Goal: Task Accomplishment & Management: Use online tool/utility

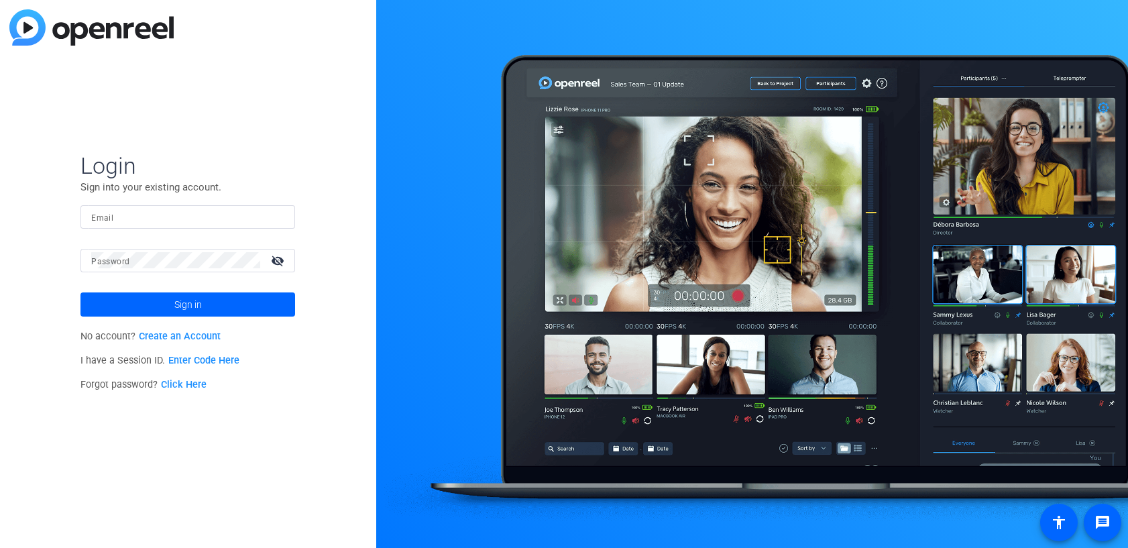
click at [100, 213] on mat-label "Email" at bounding box center [102, 217] width 22 height 9
click at [100, 213] on input "Email" at bounding box center [187, 217] width 193 height 16
type input "[PERSON_NAME][EMAIL_ADDRESS][PERSON_NAME][PERSON_NAME][DOMAIN_NAME]"
click at [219, 306] on span at bounding box center [187, 304] width 215 height 32
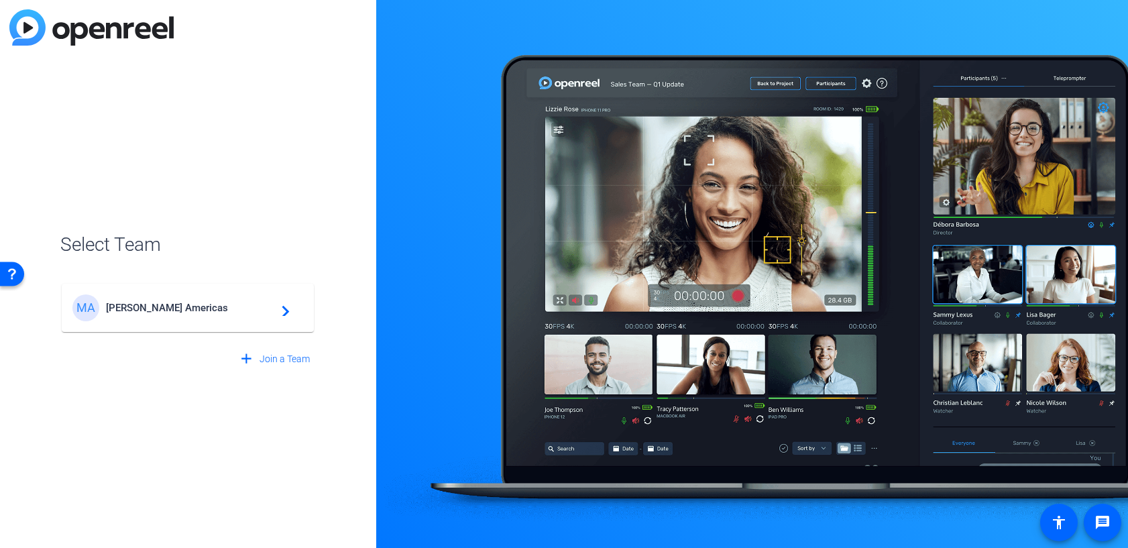
click at [219, 306] on span "[PERSON_NAME] Americas" at bounding box center [190, 308] width 168 height 12
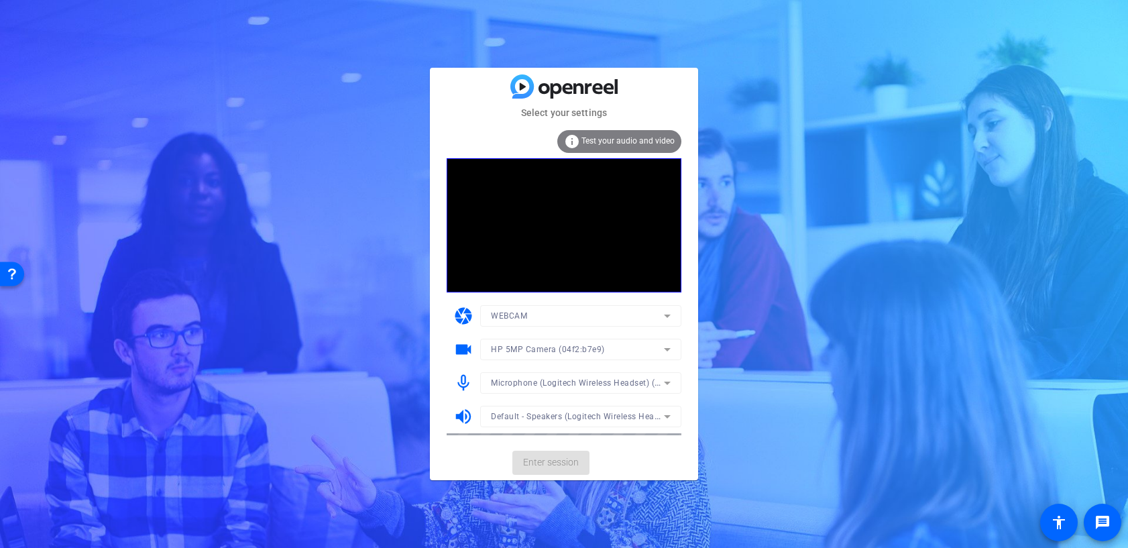
click at [574, 414] on mat-form-field "Default - Speakers (Logitech Wireless Headset) (046d:0a29)" at bounding box center [580, 416] width 201 height 21
drag, startPoint x: 672, startPoint y: 413, endPoint x: 667, endPoint y: 418, distance: 7.1
click at [667, 418] on icon at bounding box center [667, 416] width 16 height 16
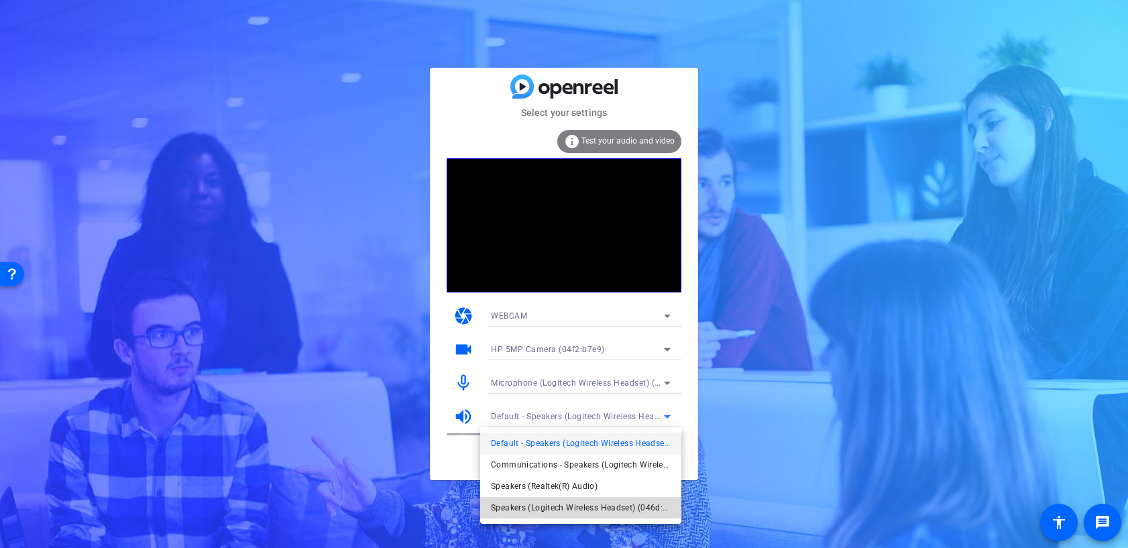
click at [556, 506] on span "Speakers (Logitech Wireless Headset) (046d:0a29)" at bounding box center [581, 508] width 180 height 16
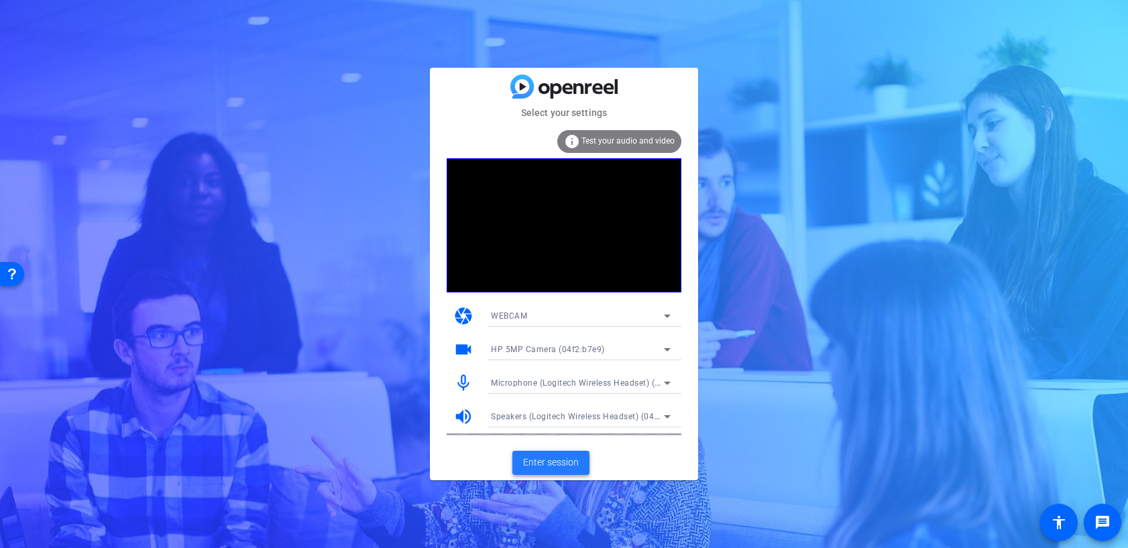
click at [553, 462] on span "Enter session" at bounding box center [551, 462] width 56 height 14
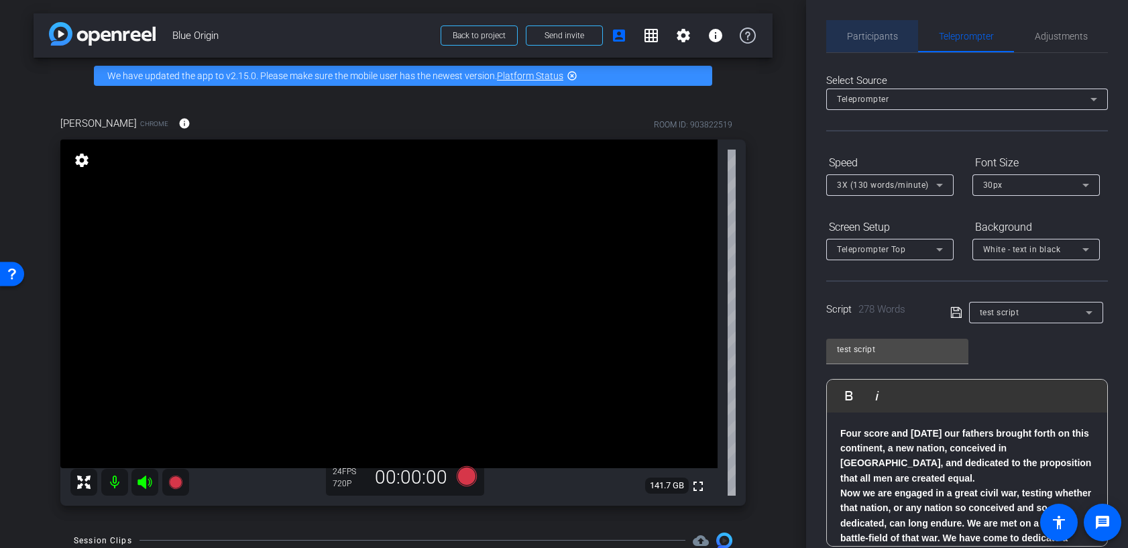
drag, startPoint x: 882, startPoint y: 24, endPoint x: 877, endPoint y: 31, distance: 8.2
click at [882, 25] on span "Participants" at bounding box center [872, 36] width 51 height 32
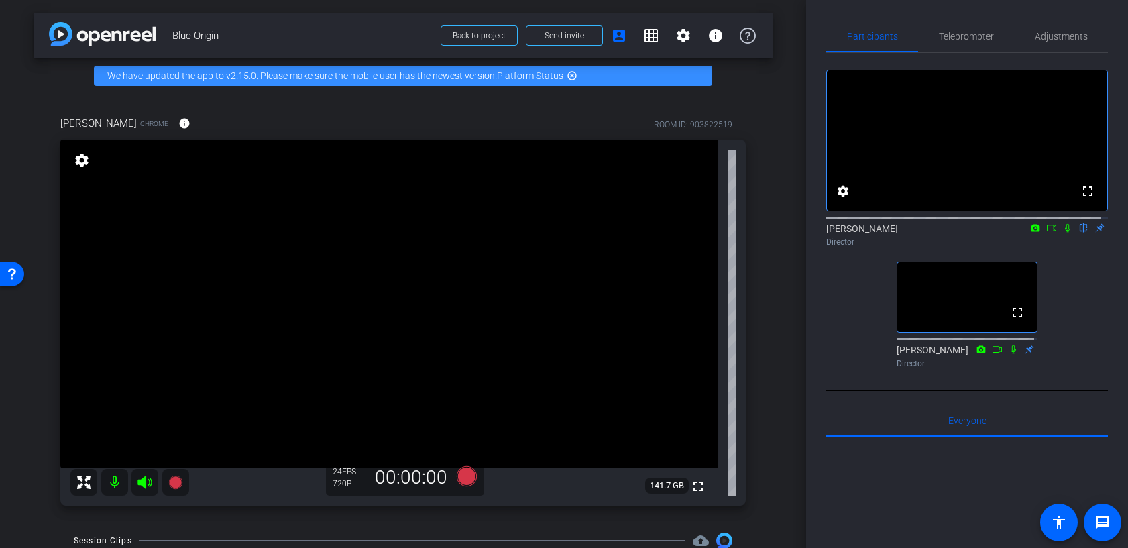
click at [1050, 234] on mat-icon at bounding box center [1051, 228] width 16 height 12
click at [1064, 231] on icon at bounding box center [1067, 227] width 7 height 7
click at [1031, 231] on icon at bounding box center [1035, 227] width 9 height 7
click at [969, 273] on span "MX Brio (046d:0944)" at bounding box center [941, 276] width 80 height 9
